Goal: Task Accomplishment & Management: Manage account settings

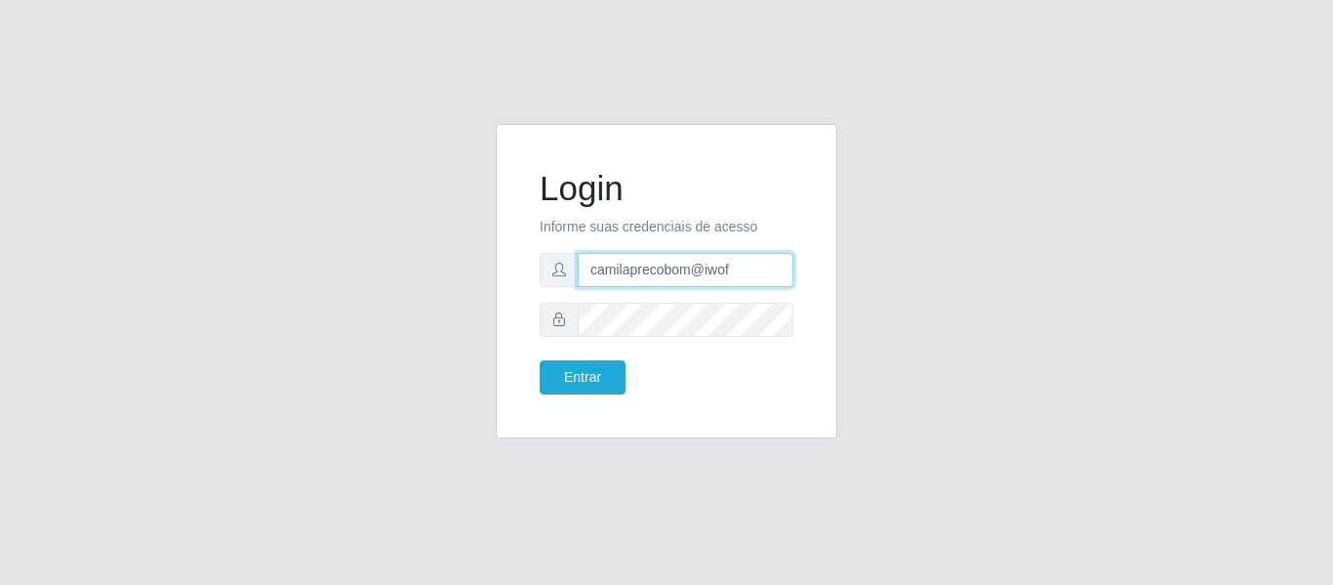
drag, startPoint x: 729, startPoint y: 276, endPoint x: 506, endPoint y: 271, distance: 223.5
click at [506, 272] on div "Login Informe suas credenciais de acesso camilaprecobom@iwof Entrar" at bounding box center [667, 281] width 342 height 314
type input "[EMAIL_ADDRESS][DOMAIN_NAME]"
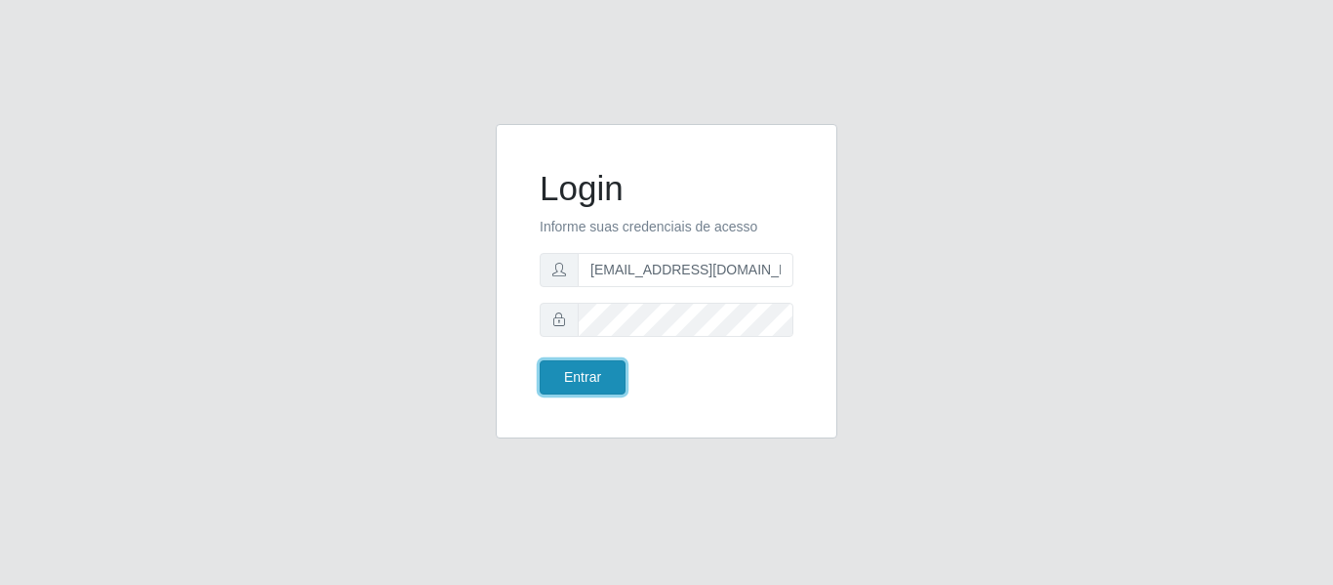
click at [603, 374] on button "Entrar" at bounding box center [583, 377] width 86 height 34
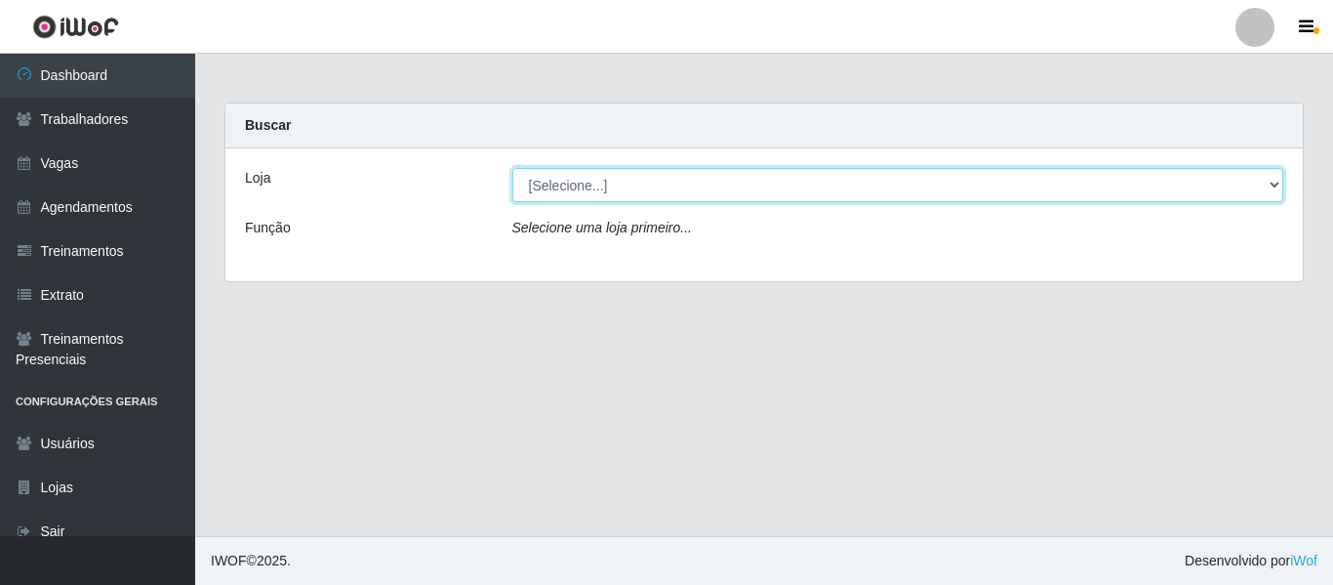
click at [598, 171] on select "[Selecione...] Sapore D'italia" at bounding box center [898, 185] width 772 height 34
select select "266"
click at [512, 168] on select "[Selecione...] Sapore D'italia" at bounding box center [898, 185] width 772 height 34
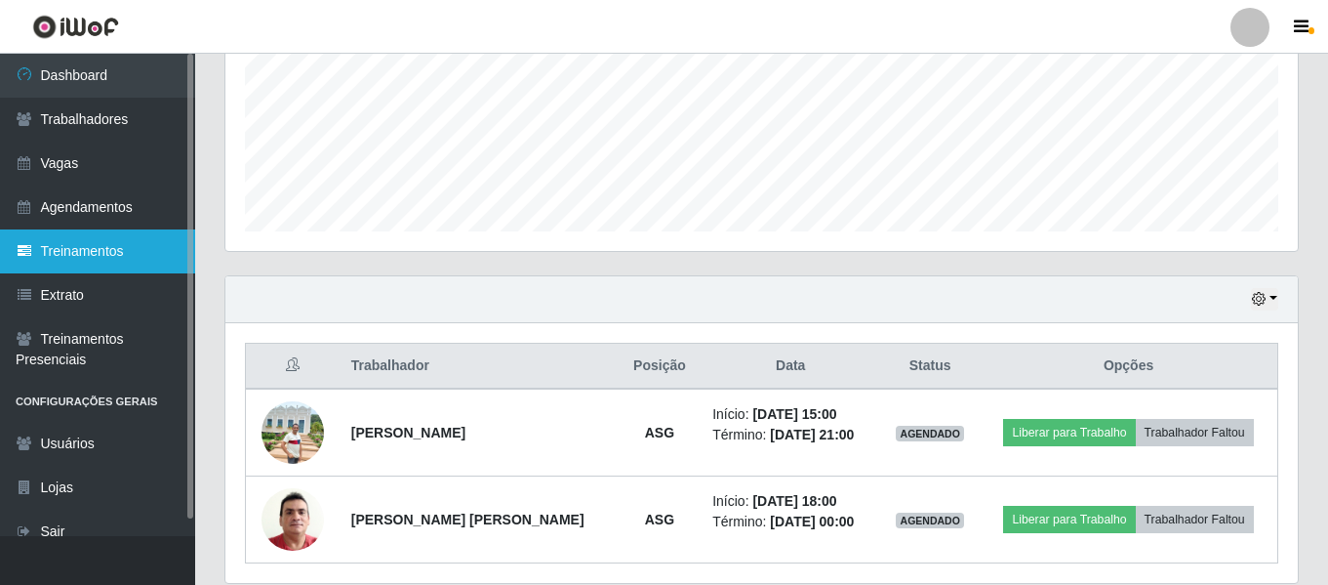
scroll to position [440, 0]
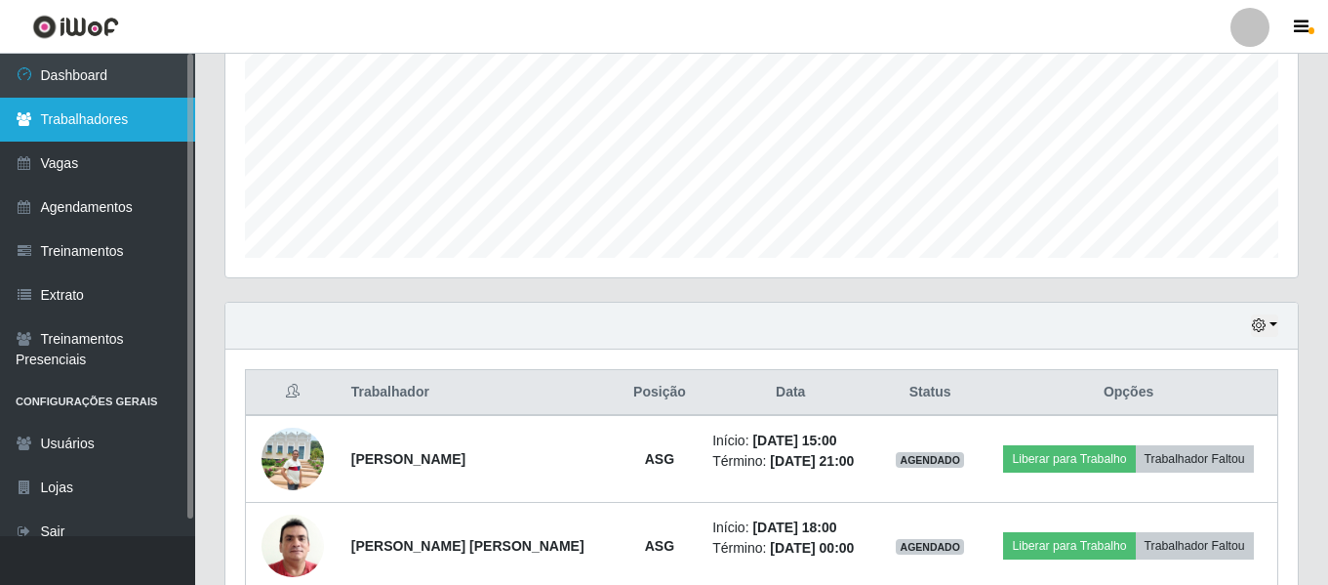
click at [142, 125] on link "Trabalhadores" at bounding box center [97, 120] width 195 height 44
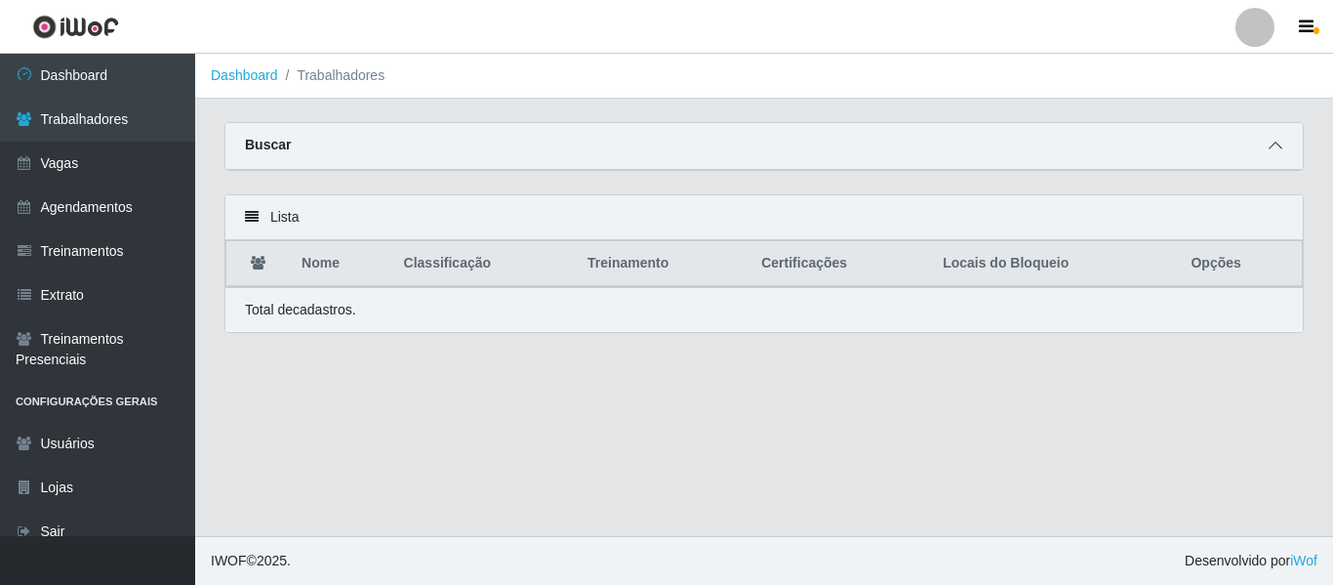
click at [1268, 143] on span at bounding box center [1275, 146] width 23 height 22
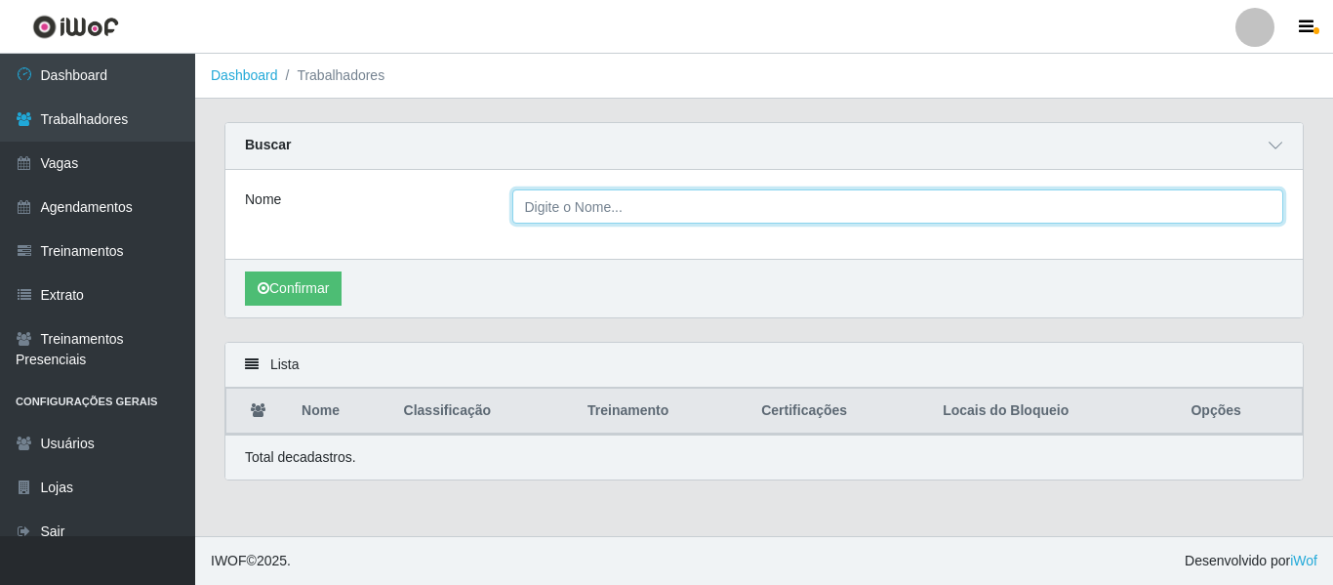
click at [704, 213] on input "Nome" at bounding box center [898, 206] width 772 height 34
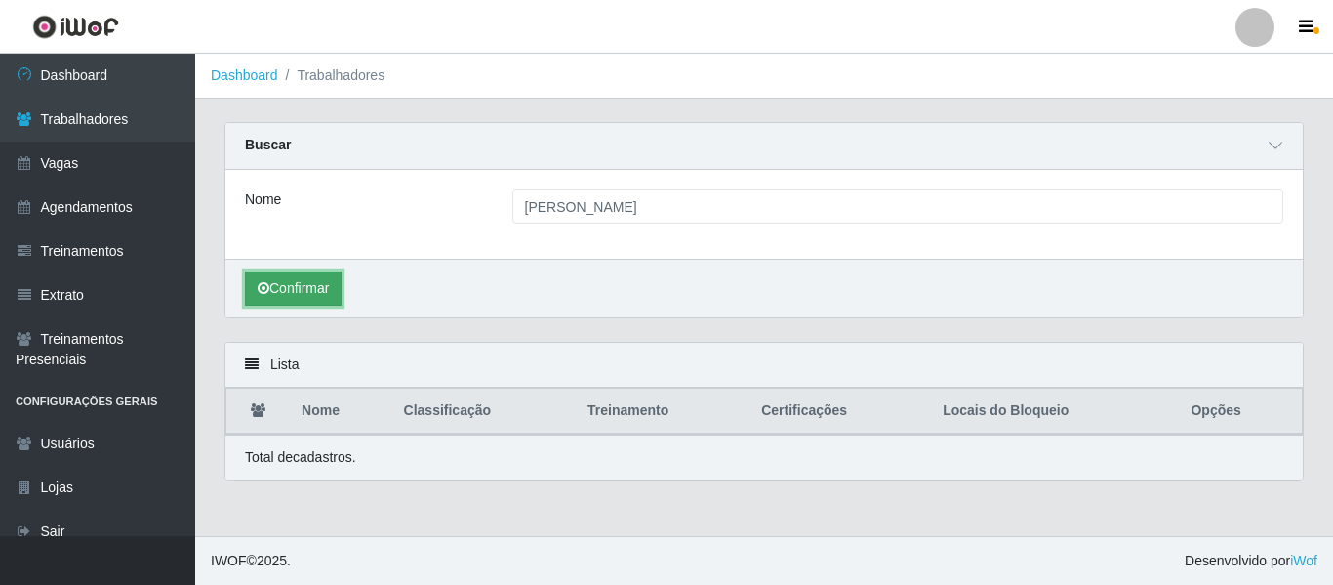
click at [273, 298] on button "Confirmar" at bounding box center [293, 288] width 97 height 34
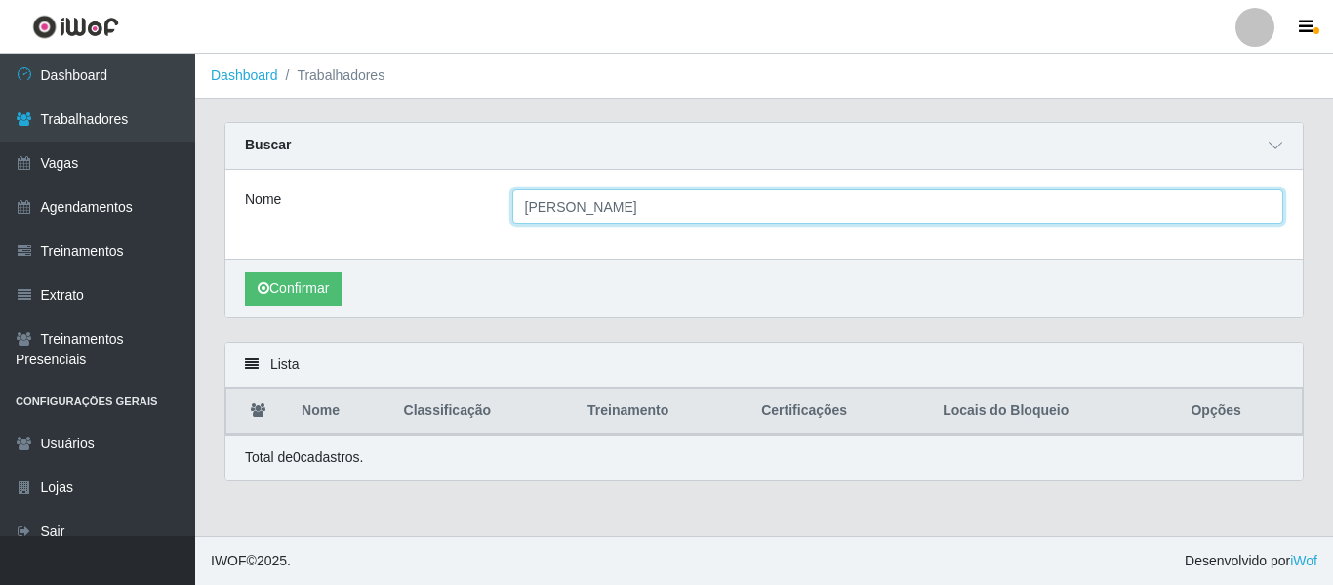
click at [622, 209] on input "[PERSON_NAME]" at bounding box center [898, 206] width 772 height 34
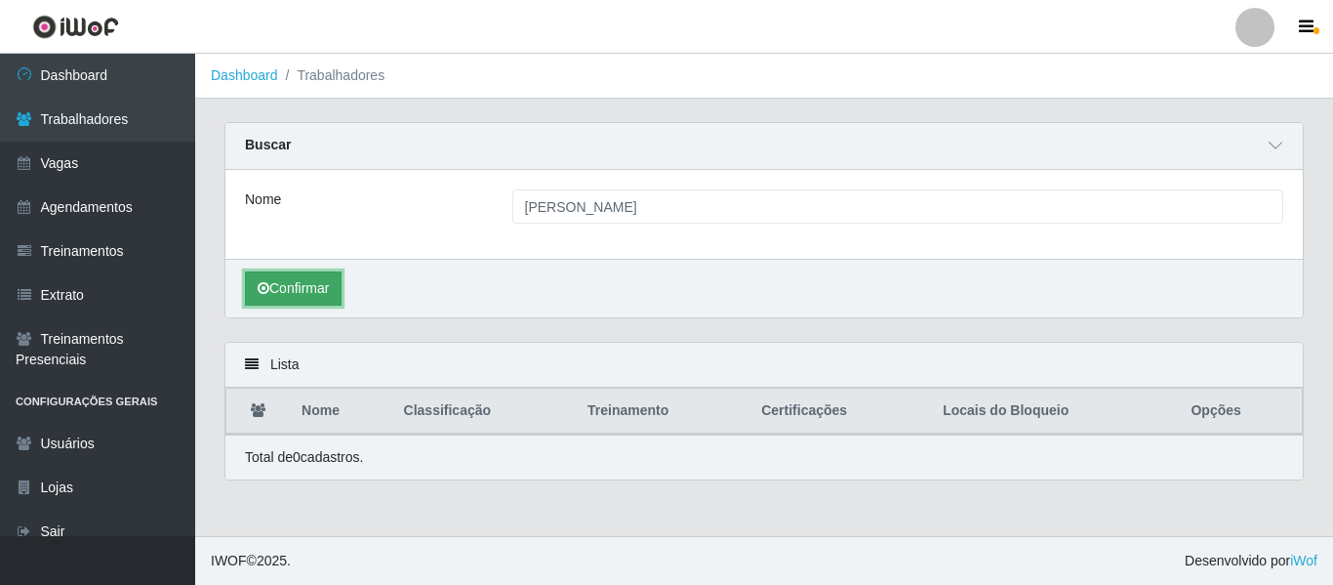
click at [292, 292] on button "Confirmar" at bounding box center [293, 288] width 97 height 34
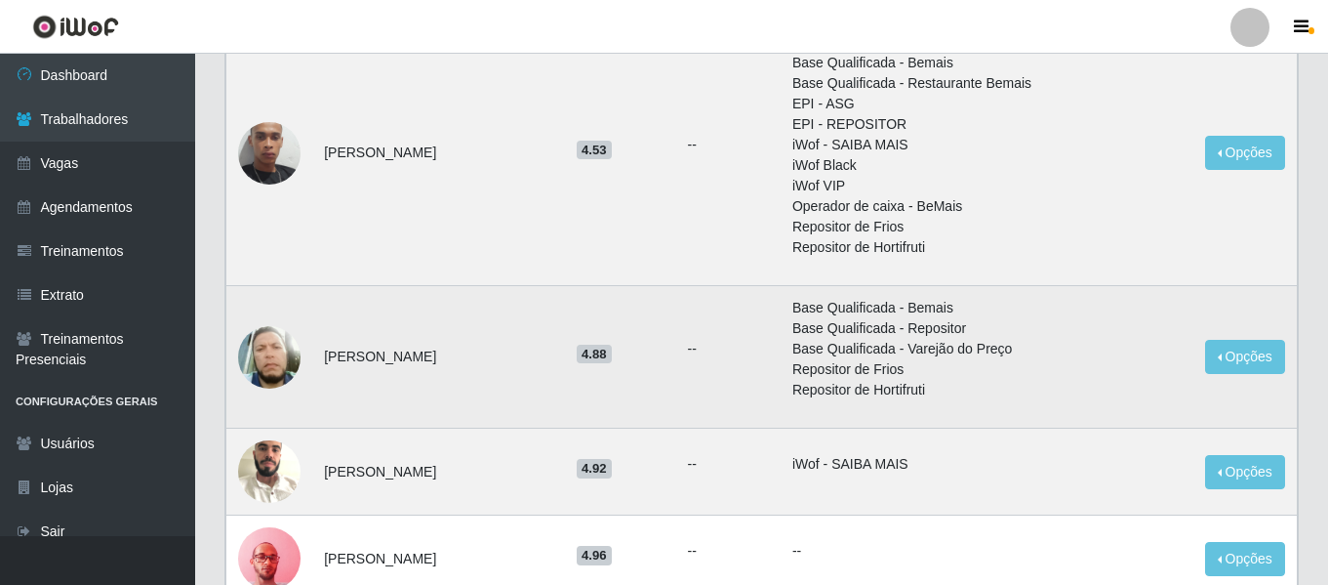
scroll to position [683, 0]
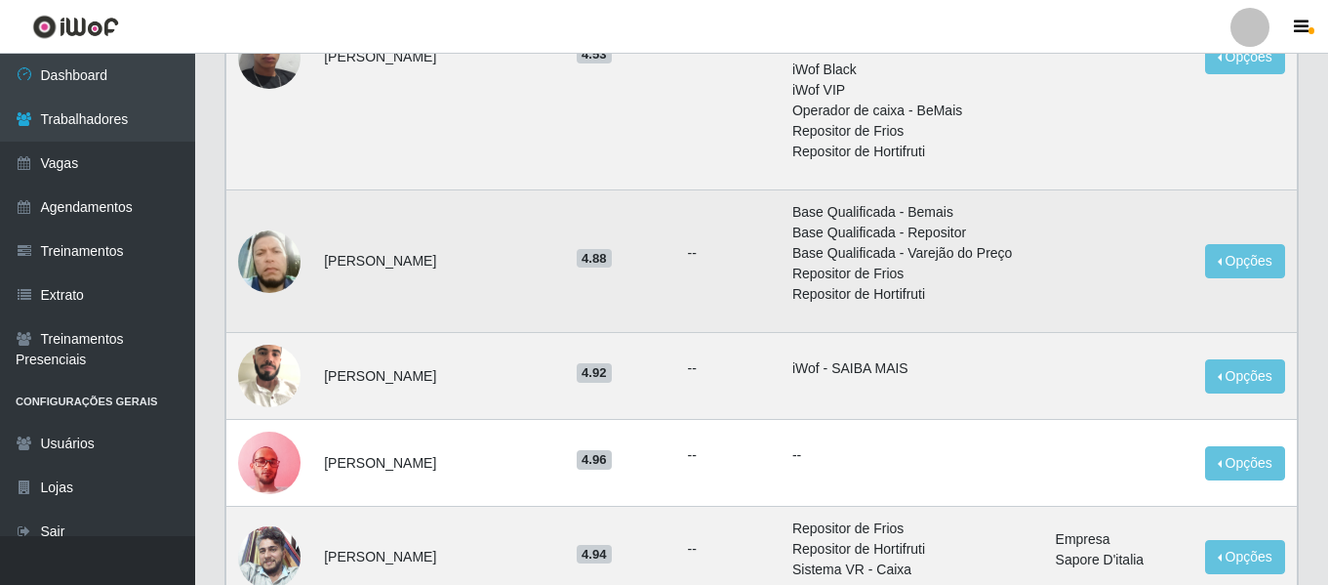
click at [253, 298] on img at bounding box center [269, 260] width 62 height 73
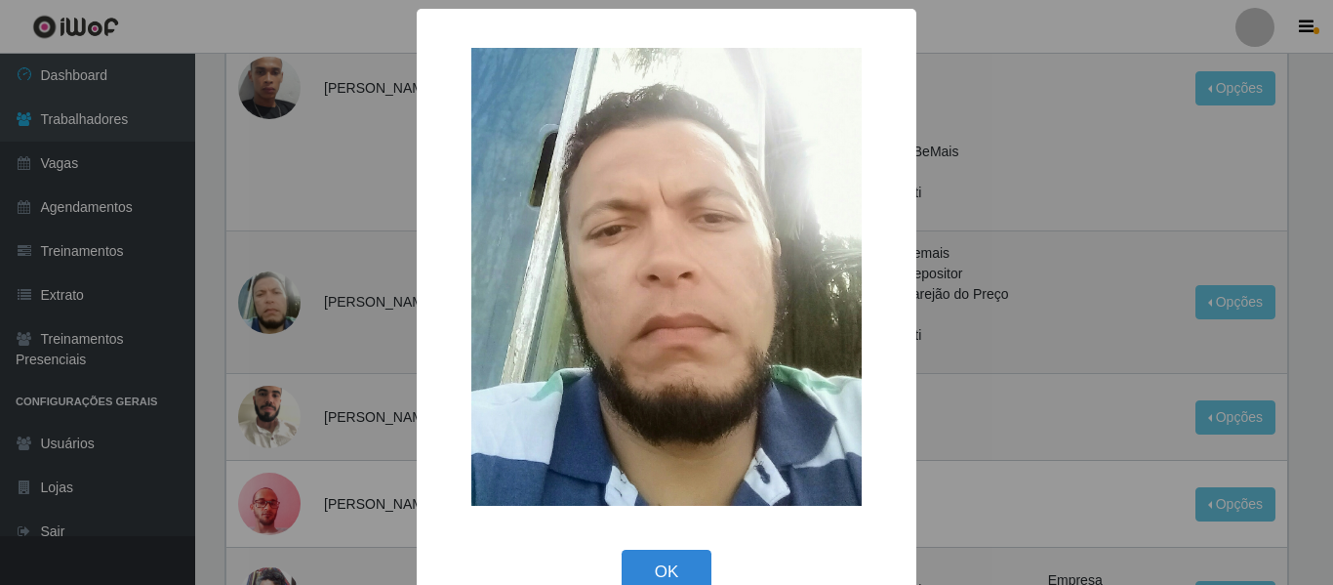
click at [253, 304] on div "× OK Cancel" at bounding box center [666, 292] width 1333 height 585
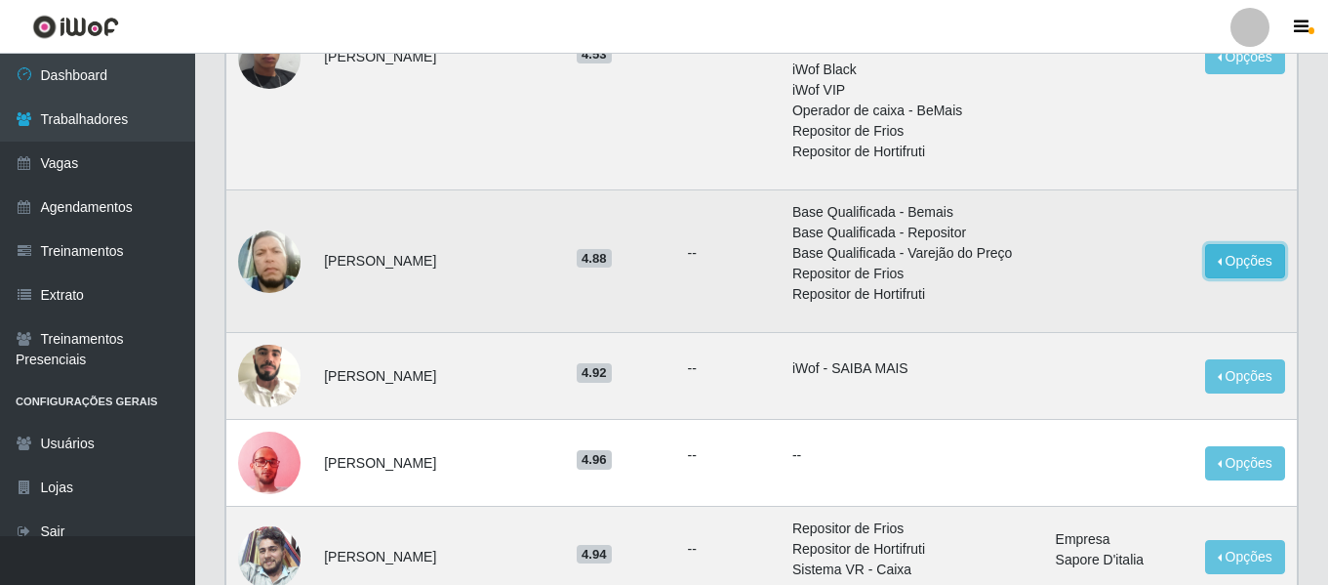
click at [1240, 278] on button "Opções" at bounding box center [1245, 261] width 80 height 34
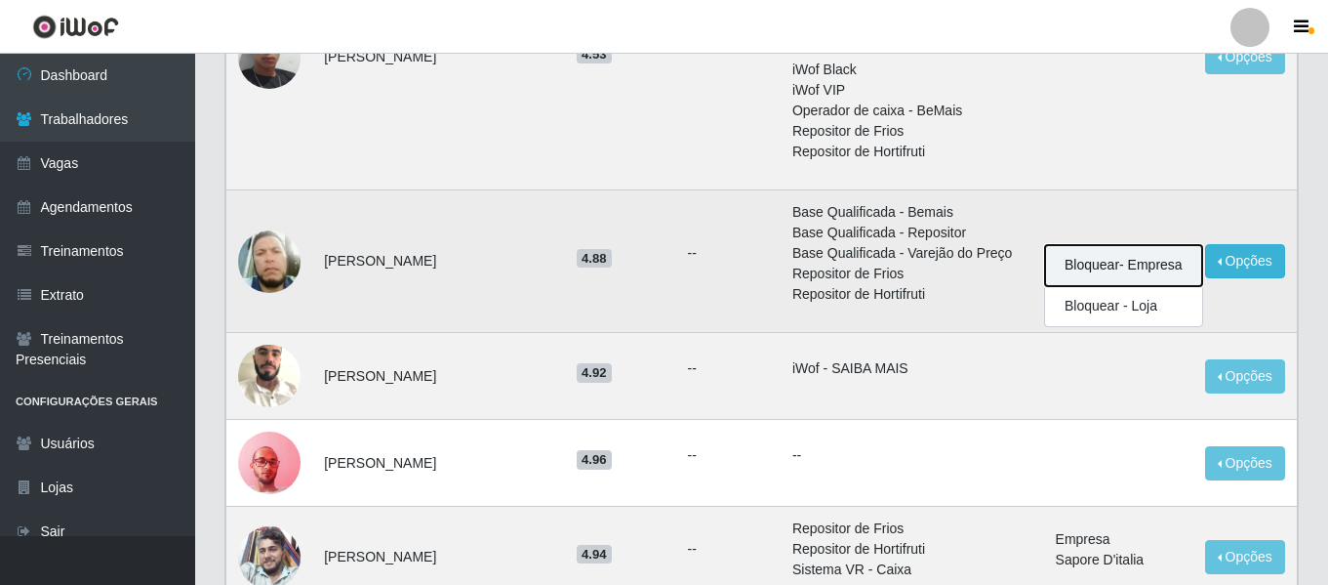
click at [1151, 286] on button "Bloquear - Empresa" at bounding box center [1123, 265] width 157 height 41
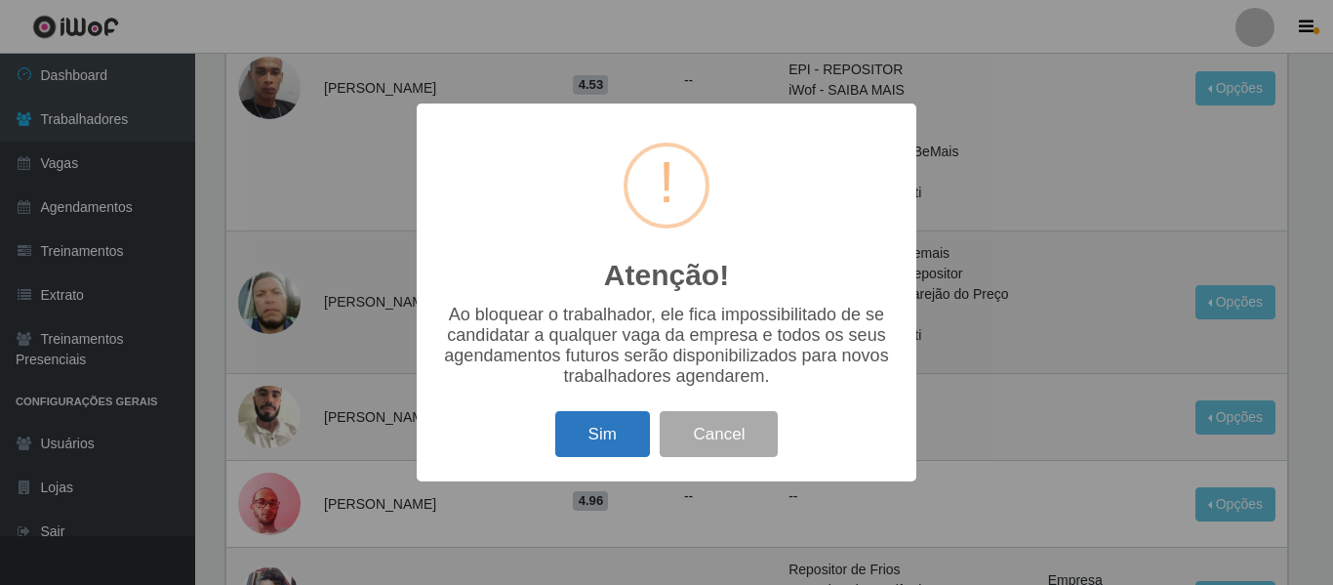
click at [576, 437] on button "Sim" at bounding box center [602, 434] width 95 height 46
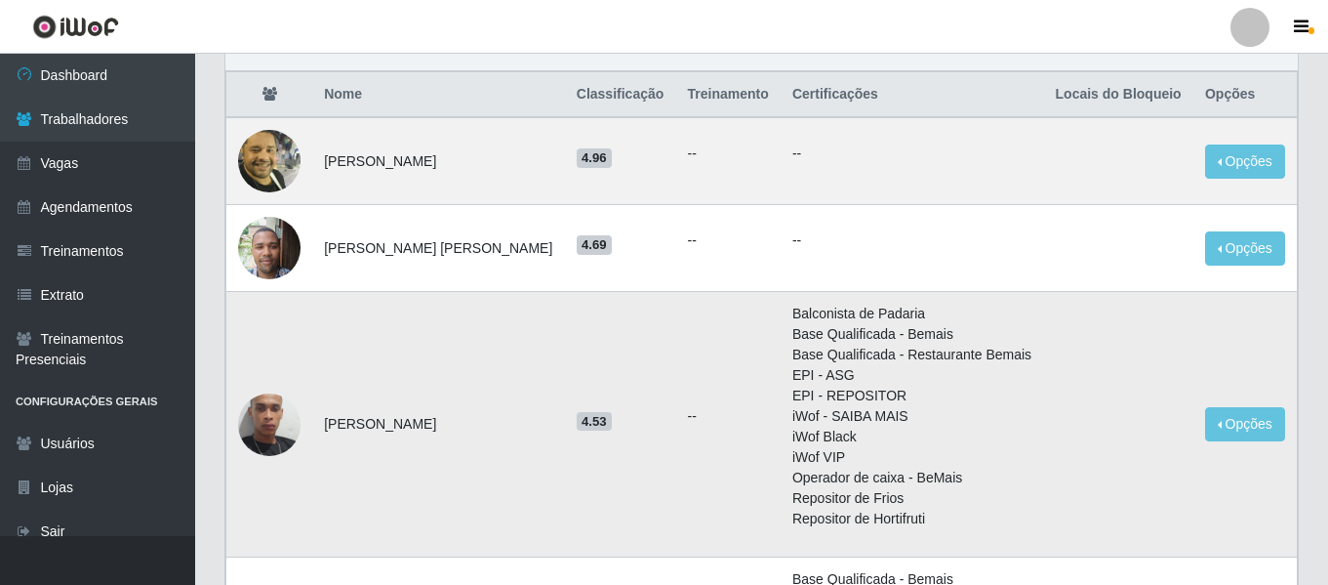
scroll to position [0, 0]
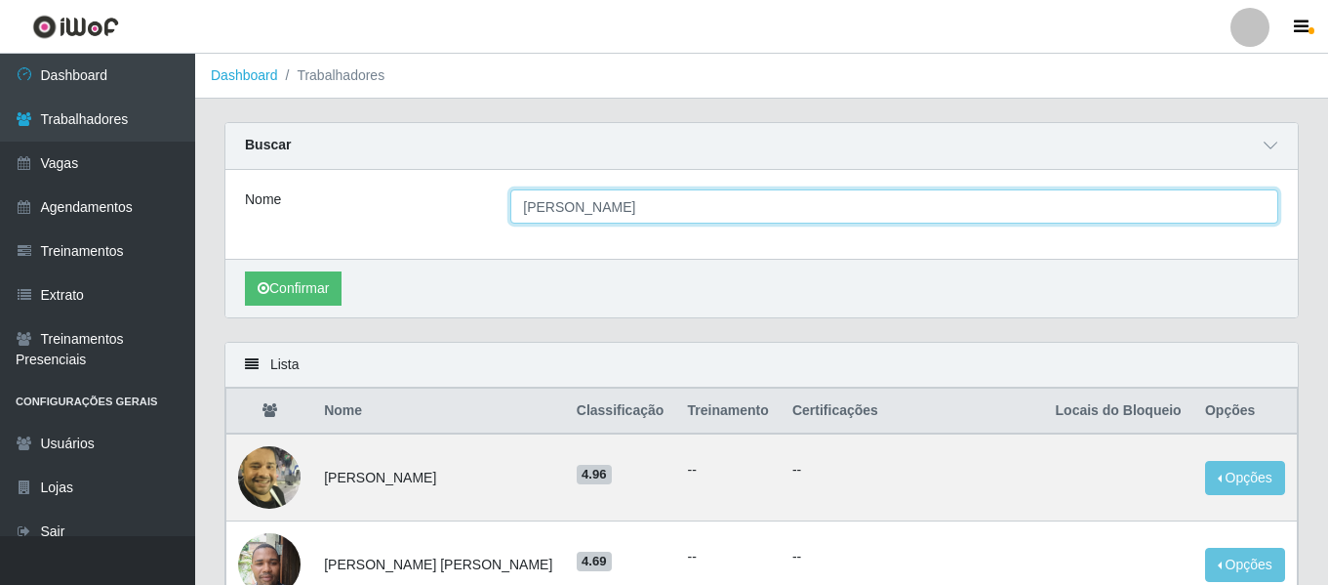
click at [672, 204] on input "[PERSON_NAME]" at bounding box center [894, 206] width 768 height 34
type input "[PERSON_NAME]"
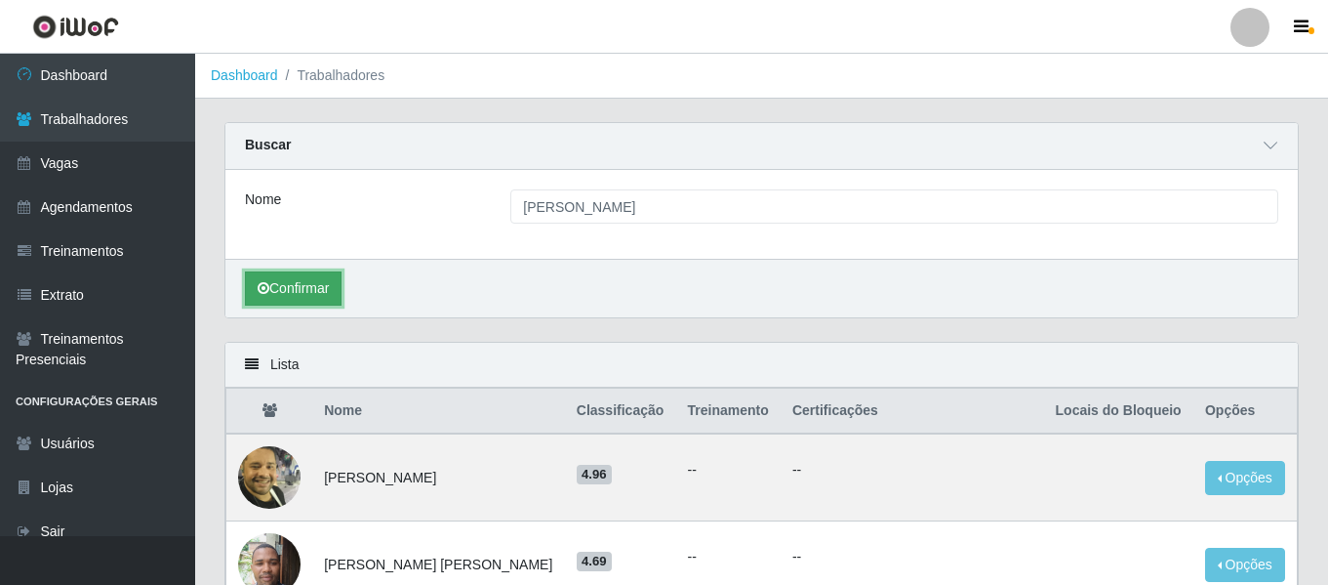
click at [296, 293] on button "Confirmar" at bounding box center [293, 288] width 97 height 34
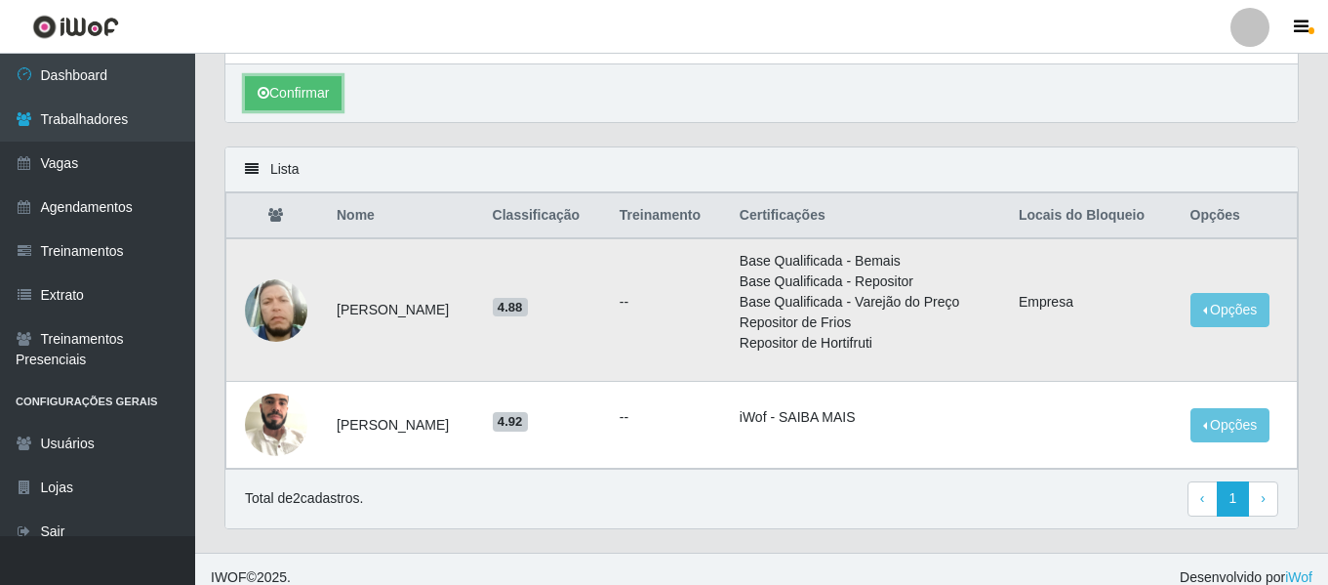
scroll to position [213, 0]
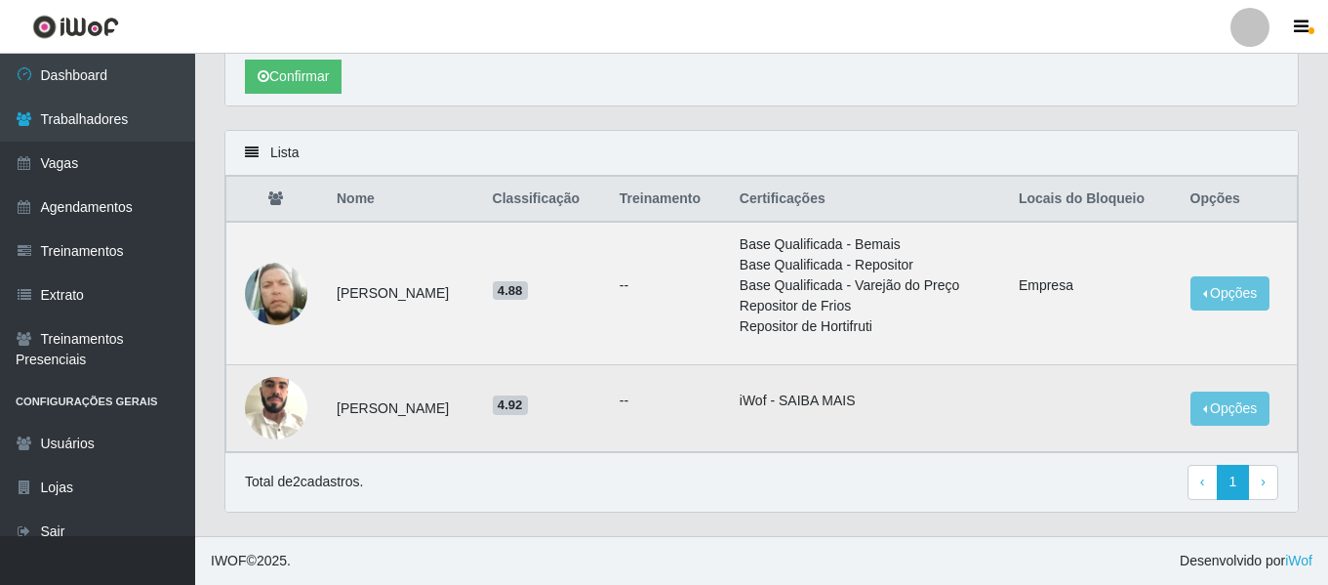
click at [284, 400] on img at bounding box center [276, 407] width 62 height 83
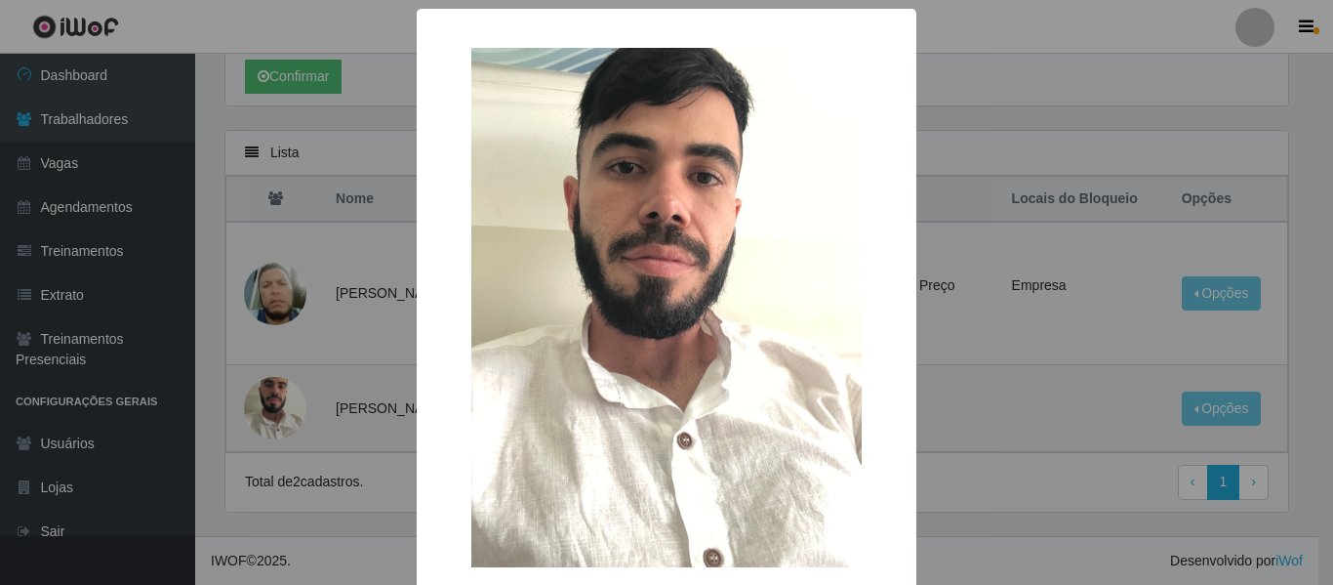
click at [284, 400] on div "× OK Cancel" at bounding box center [666, 292] width 1333 height 585
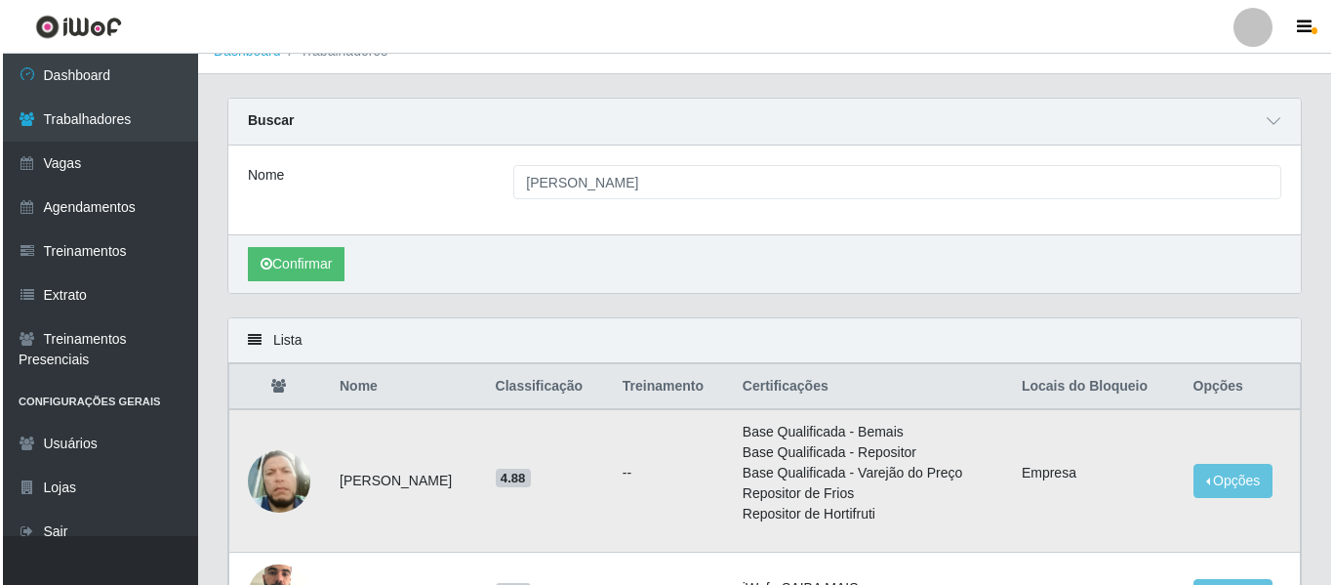
scroll to position [0, 0]
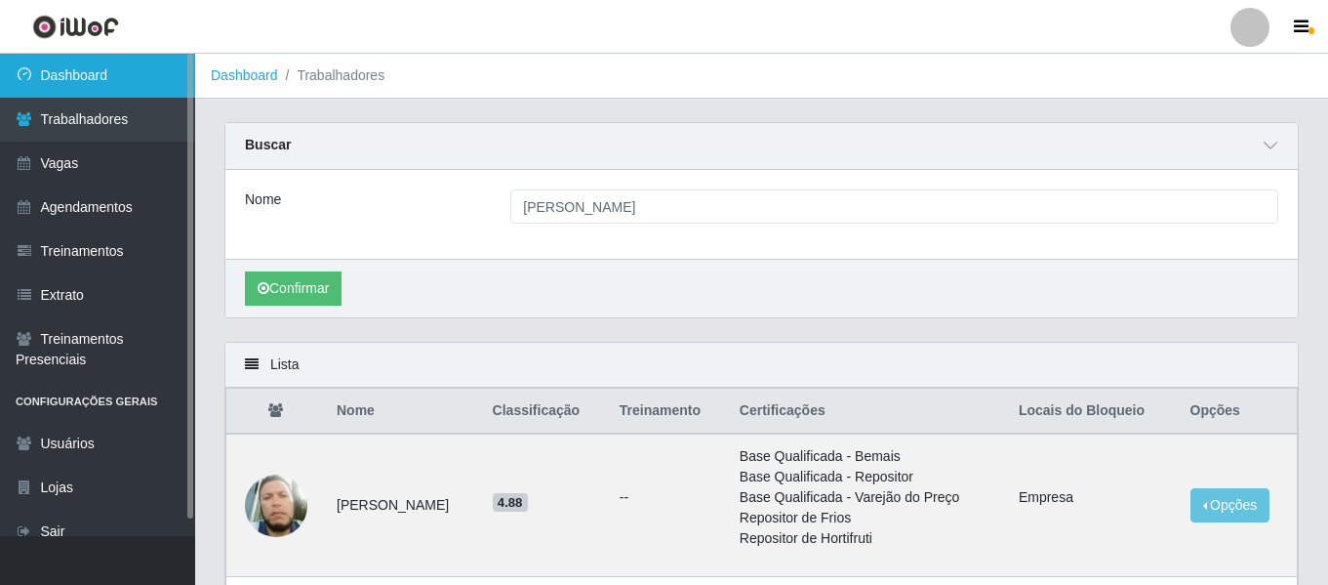
click at [100, 82] on link "Dashboard" at bounding box center [97, 76] width 195 height 44
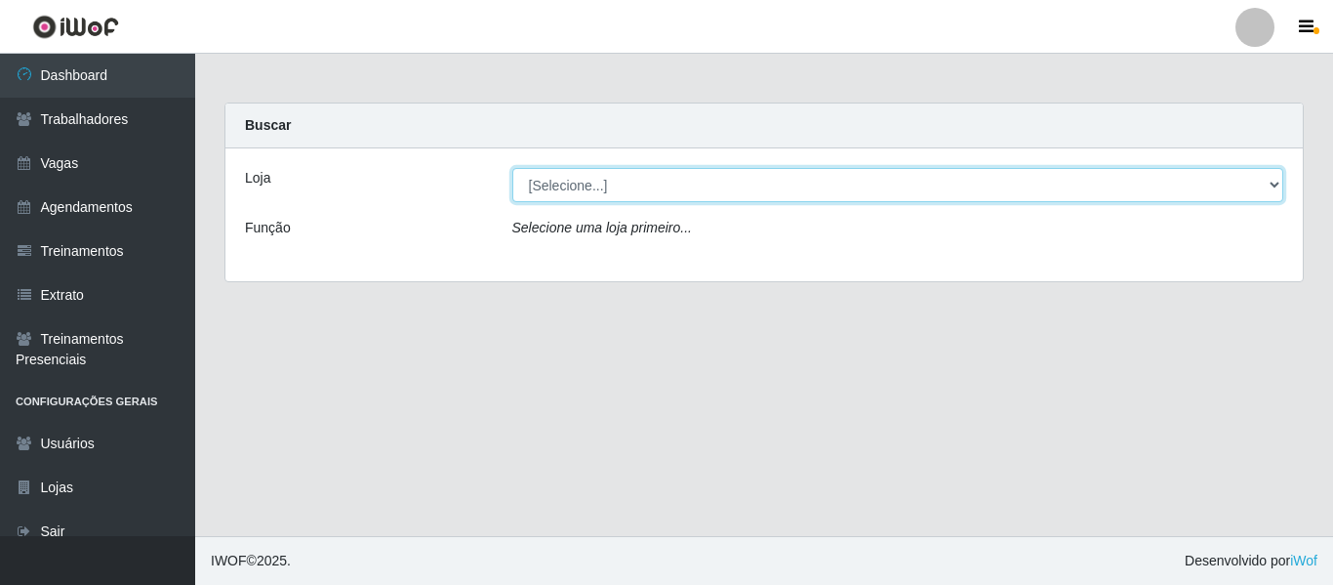
click at [579, 199] on select "[Selecione...] Sapore D'italia" at bounding box center [898, 185] width 772 height 34
drag, startPoint x: 580, startPoint y: 198, endPoint x: 605, endPoint y: 198, distance: 25.4
click at [584, 198] on select "[Selecione...] Sapore D'italia" at bounding box center [898, 185] width 772 height 34
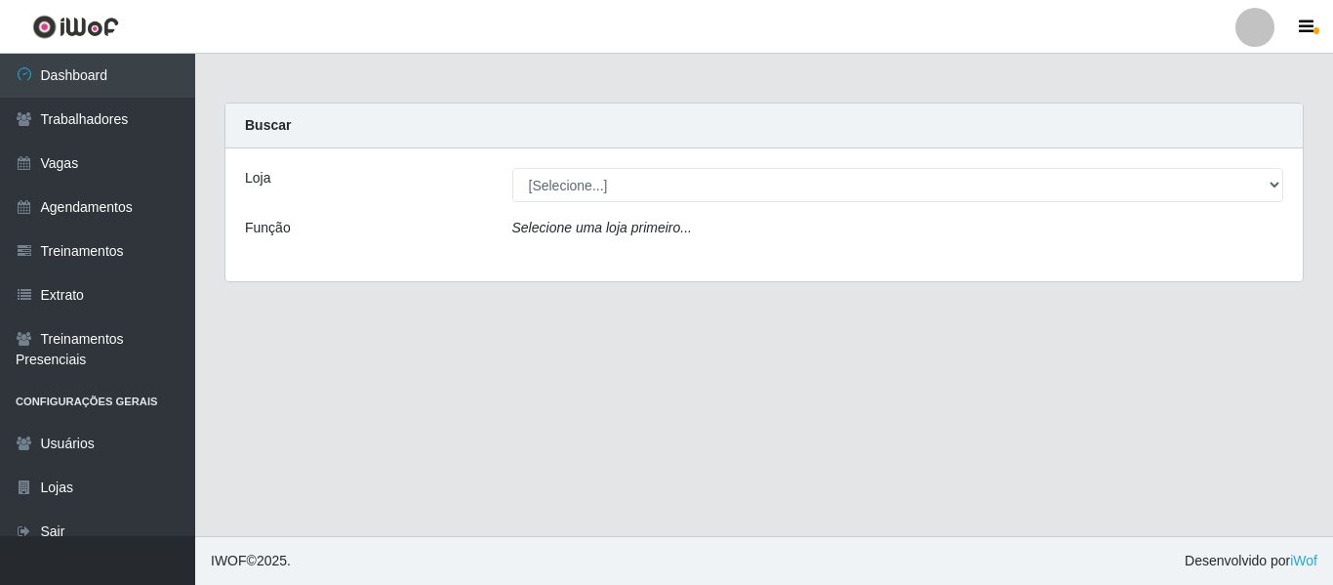
click at [1259, 11] on div at bounding box center [1254, 27] width 39 height 39
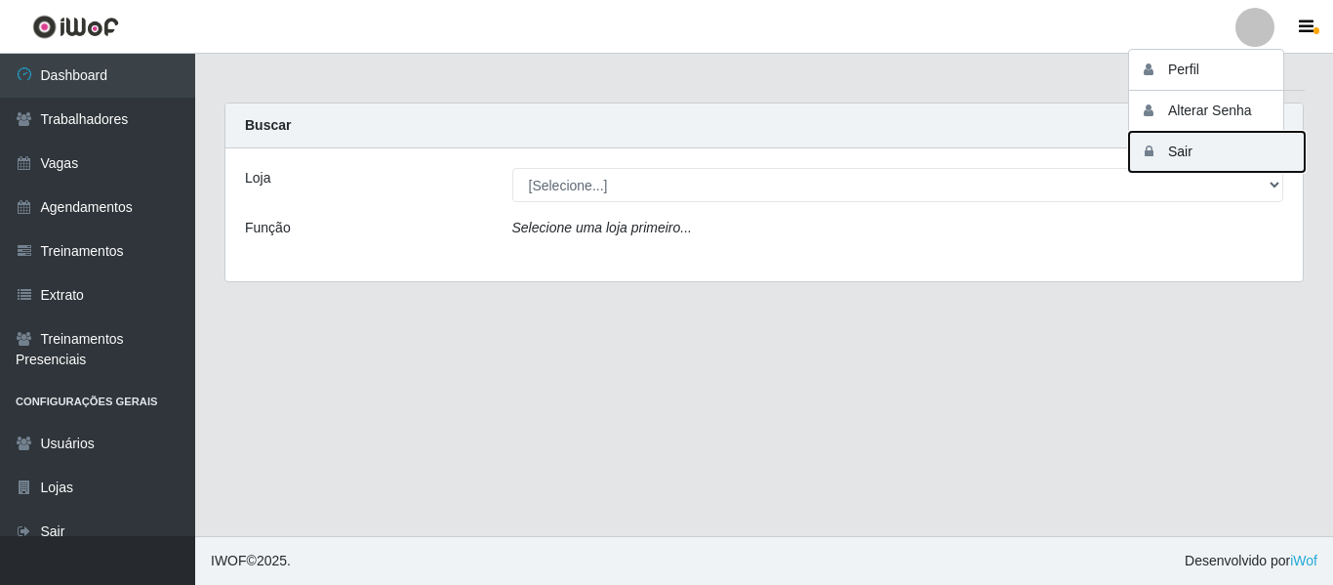
click at [1208, 154] on button "Sair" at bounding box center [1217, 152] width 176 height 40
